Goal: Information Seeking & Learning: Learn about a topic

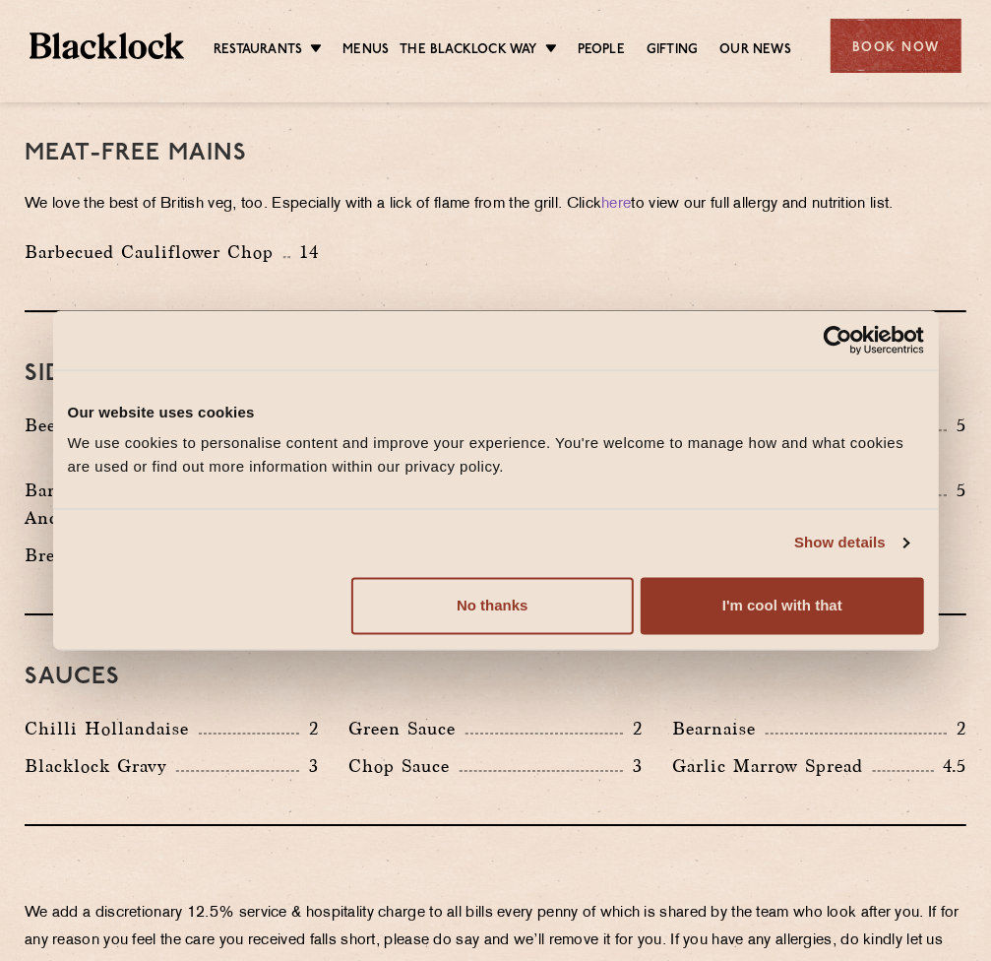
scroll to position [2953, 0]
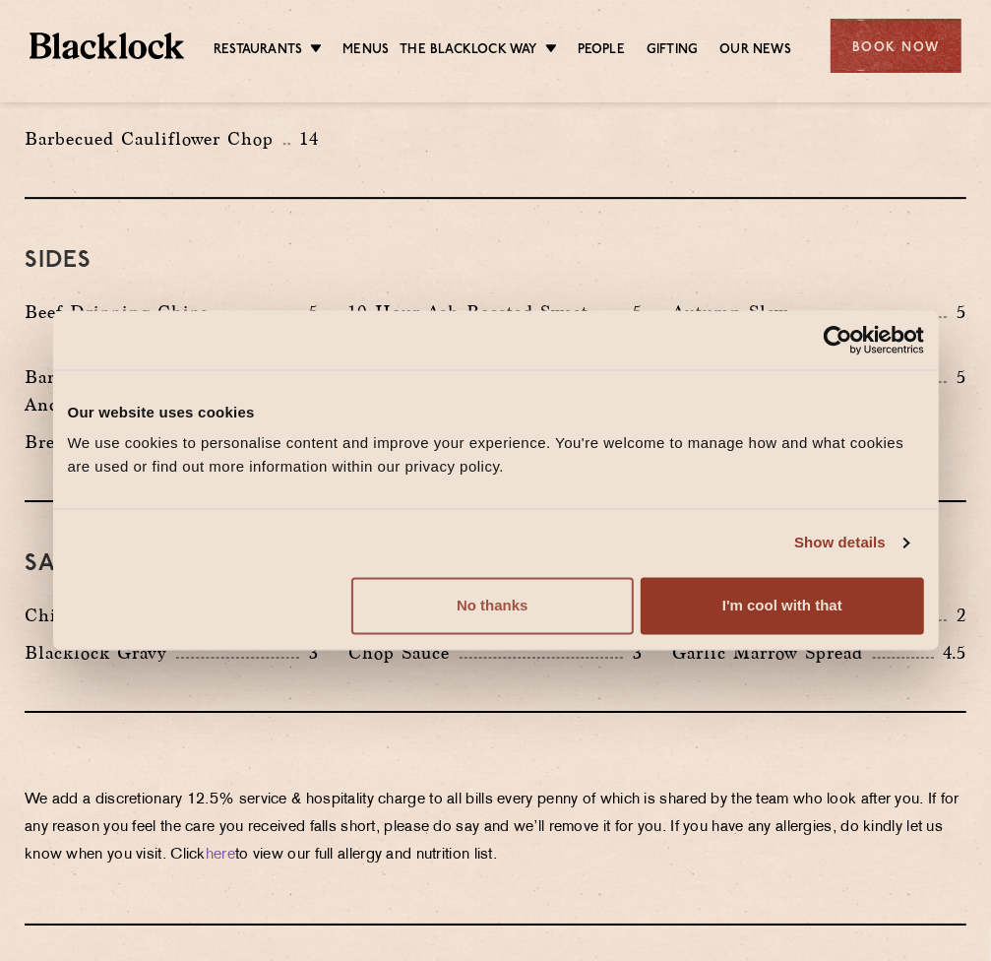
click at [482, 612] on button "No thanks" at bounding box center [492, 605] width 283 height 57
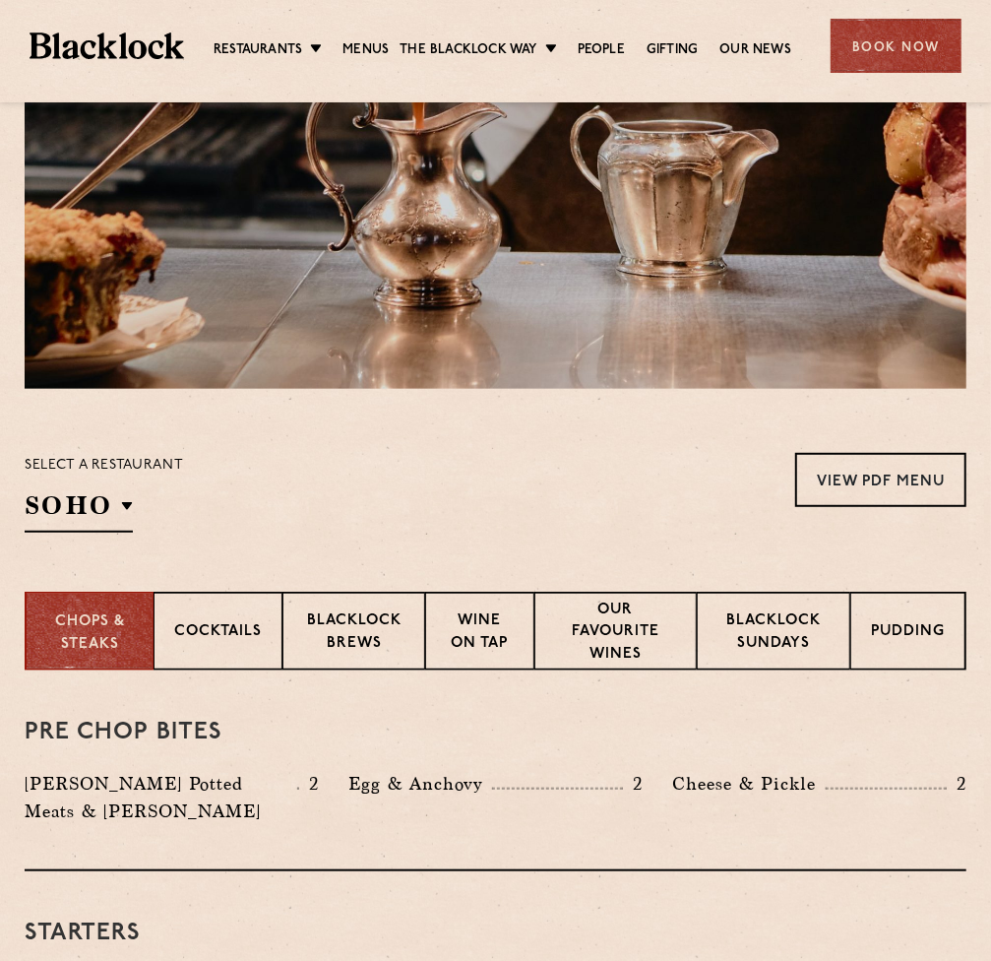
scroll to position [409, 0]
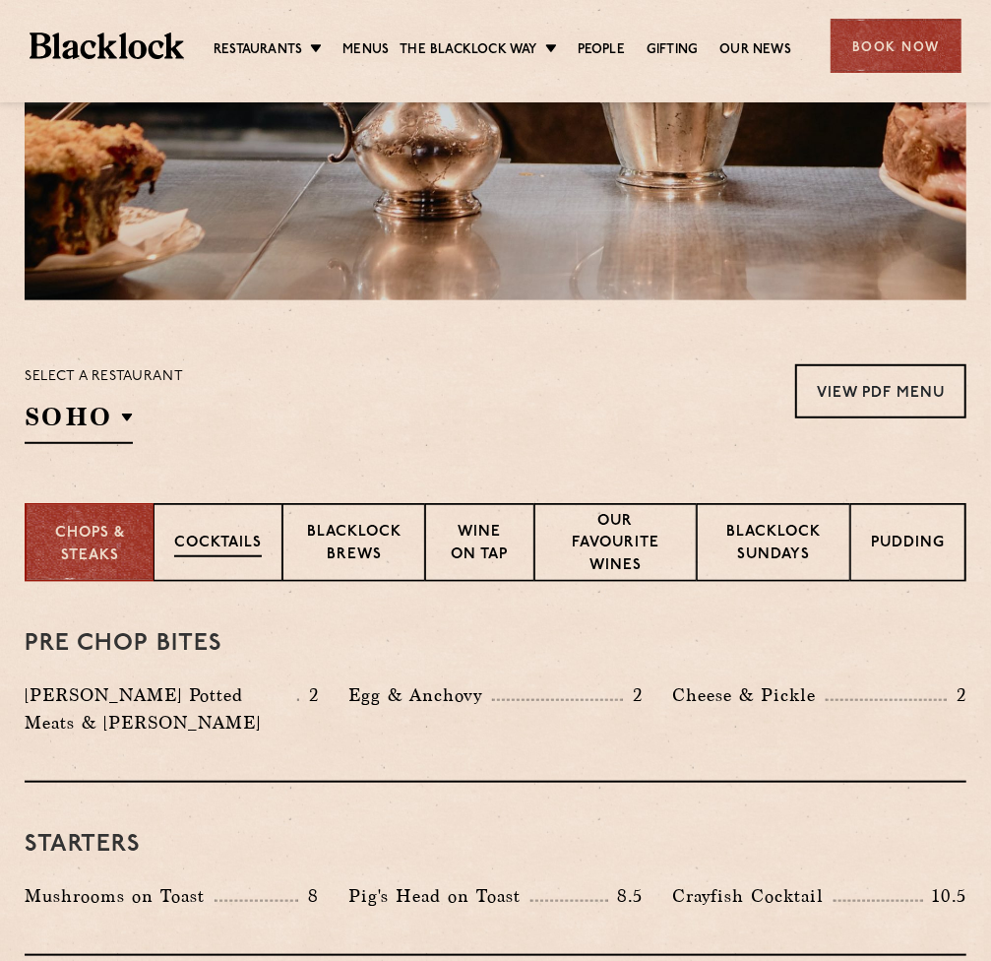
click at [223, 537] on p "Cocktails" at bounding box center [218, 545] width 88 height 25
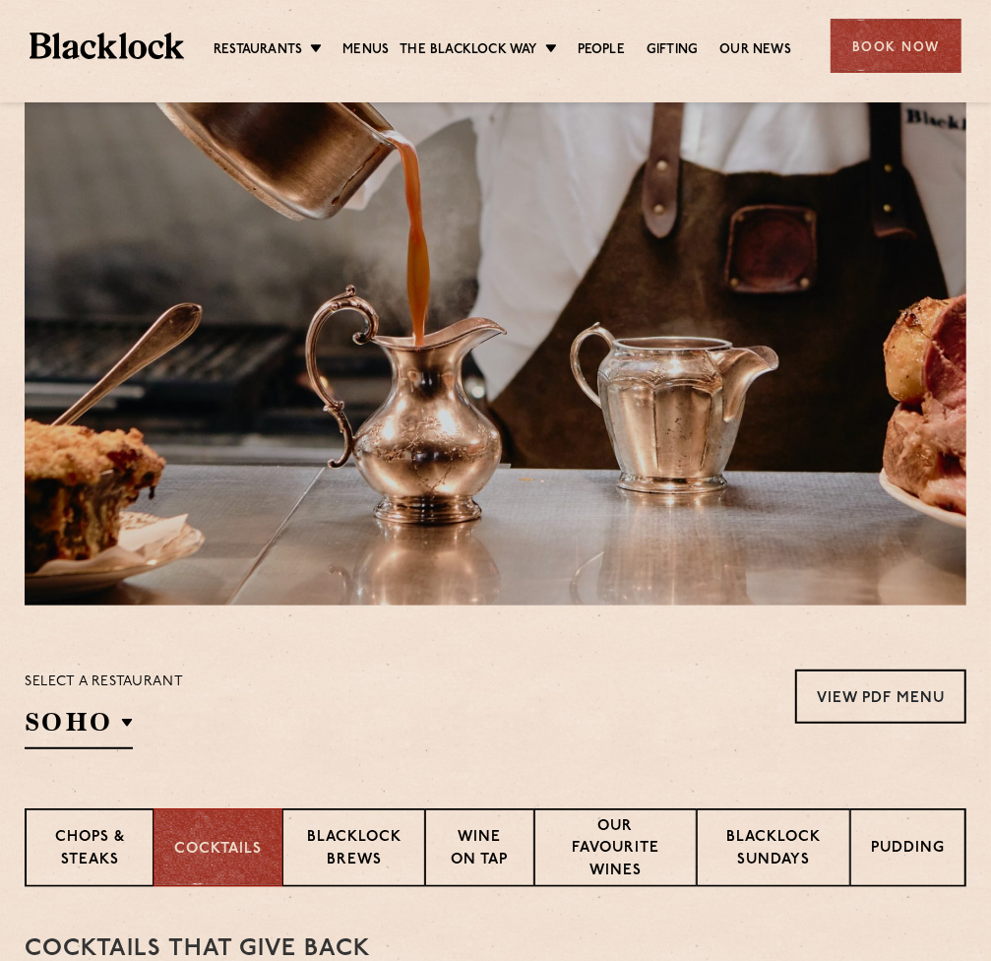
scroll to position [0, 0]
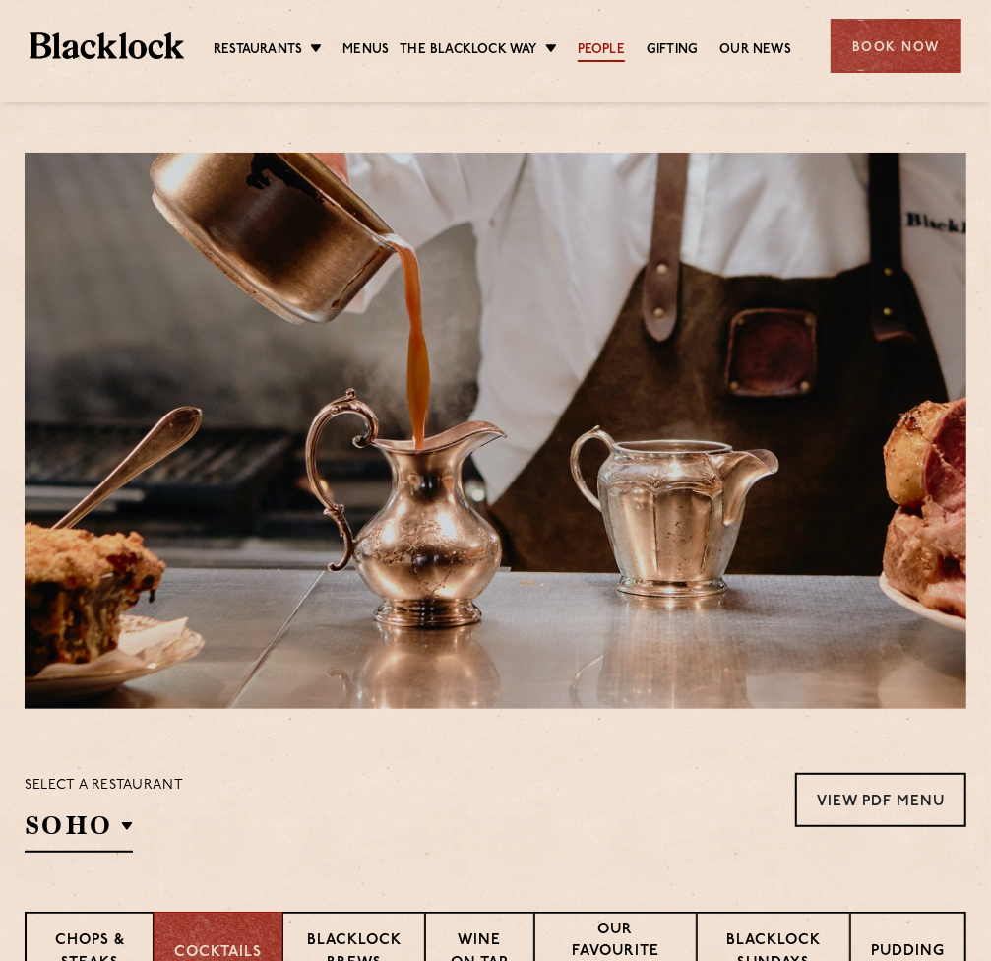
click at [598, 53] on link "People" at bounding box center [601, 51] width 47 height 22
